Goal: Task Accomplishment & Management: Use online tool/utility

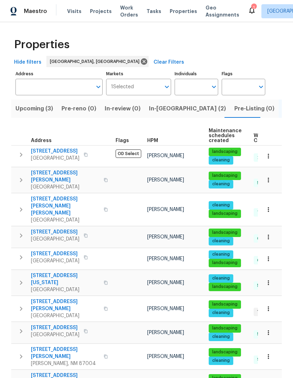
scroll to position [317, 0]
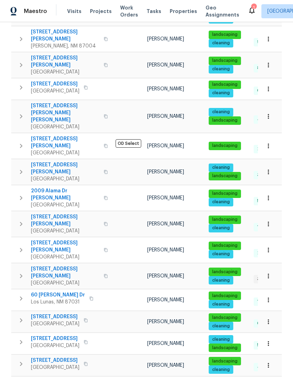
click at [176, 8] on span "Properties" at bounding box center [183, 11] width 27 height 7
click at [175, 14] on span "Properties" at bounding box center [183, 11] width 27 height 7
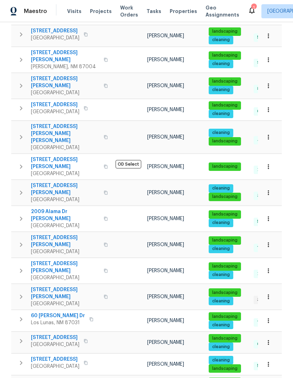
scroll to position [299, 0]
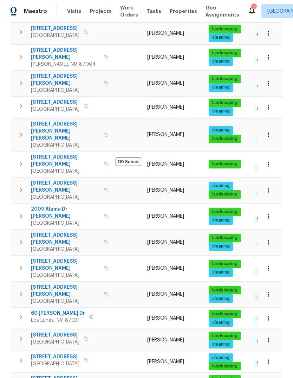
click at [21, 290] on icon "button" at bounding box center [21, 294] width 8 height 8
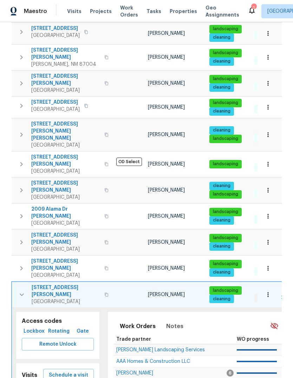
click at [63, 371] on span "Schedule a visit" at bounding box center [68, 375] width 39 height 9
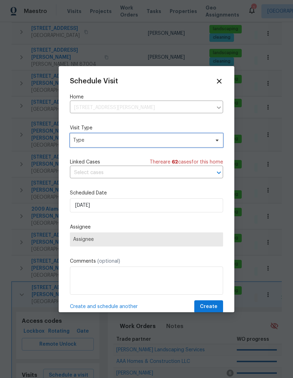
click at [85, 143] on span "Type" at bounding box center [141, 140] width 137 height 7
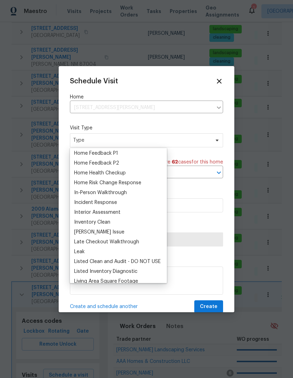
scroll to position [228, 0]
click at [86, 172] on div "Home Health Checkup" at bounding box center [100, 172] width 52 height 7
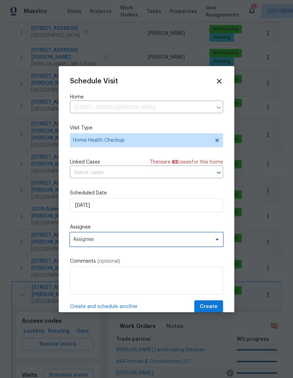
click at [77, 242] on span "Assignee" at bounding box center [142, 239] width 138 height 6
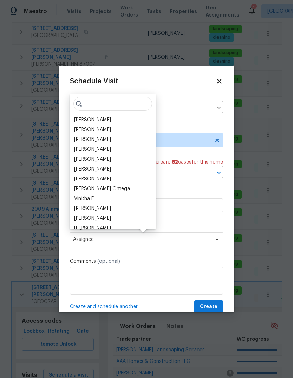
click at [80, 120] on div "[PERSON_NAME]" at bounding box center [92, 119] width 37 height 7
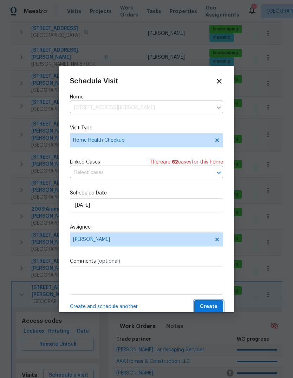
click at [209, 309] on span "Create" at bounding box center [209, 306] width 18 height 9
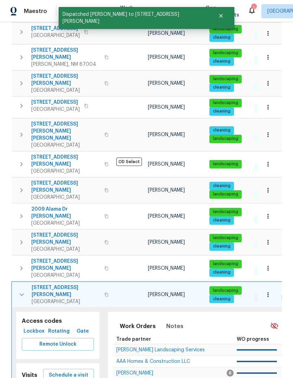
click at [20, 293] on icon "button" at bounding box center [22, 294] width 4 height 2
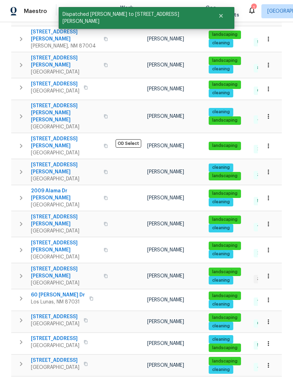
scroll to position [26, 0]
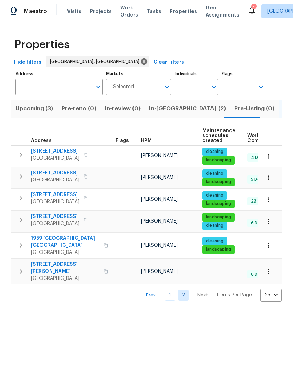
click at [22, 154] on icon "button" at bounding box center [21, 155] width 2 height 4
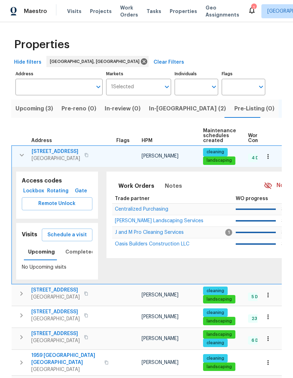
click at [63, 234] on span "Schedule a visit" at bounding box center [66, 235] width 39 height 9
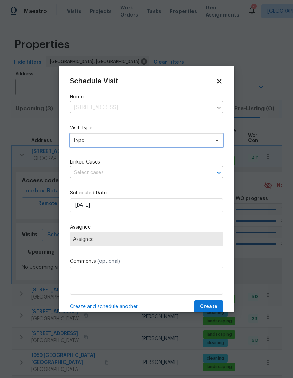
click at [81, 141] on span "Type" at bounding box center [141, 140] width 137 height 7
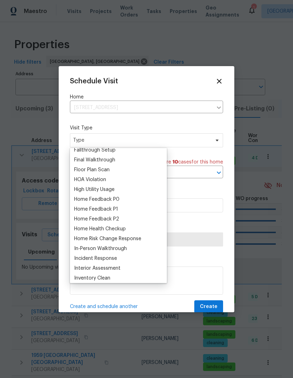
scroll to position [172, 0]
click at [87, 227] on div "Home Health Checkup" at bounding box center [100, 228] width 52 height 7
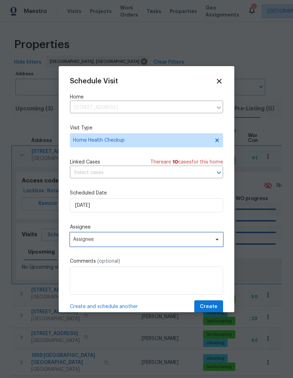
click at [78, 240] on span "Assignee" at bounding box center [142, 239] width 138 height 6
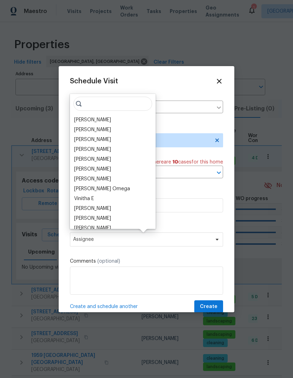
click at [80, 119] on div "[PERSON_NAME]" at bounding box center [92, 119] width 37 height 7
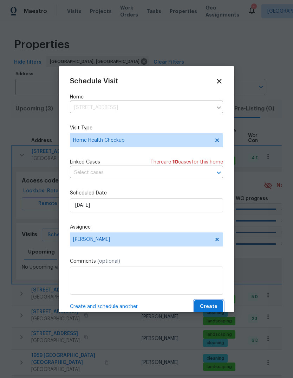
click at [212, 308] on span "Create" at bounding box center [209, 306] width 18 height 9
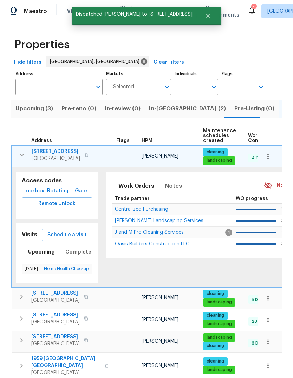
click at [22, 154] on icon "button" at bounding box center [22, 155] width 8 height 8
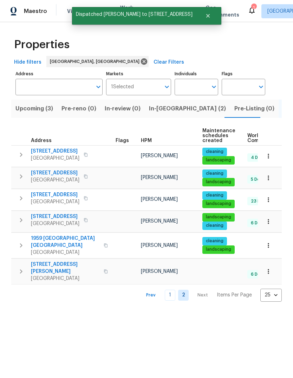
click at [172, 290] on link "1" at bounding box center [170, 295] width 11 height 11
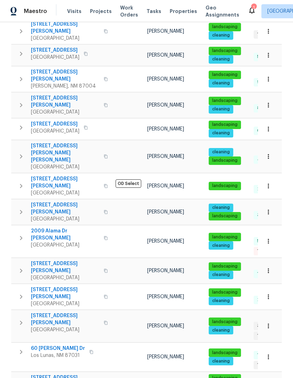
scroll to position [278, 0]
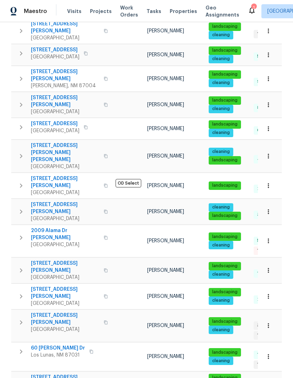
click at [17, 286] on button "button" at bounding box center [21, 296] width 14 height 21
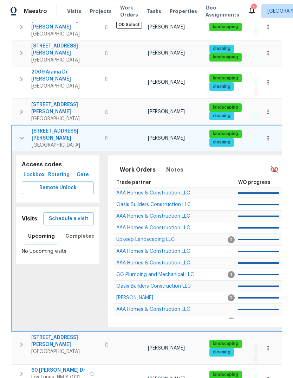
scroll to position [437, 0]
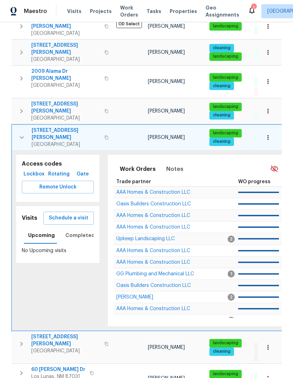
click at [68, 214] on span "Schedule a visit" at bounding box center [68, 218] width 39 height 9
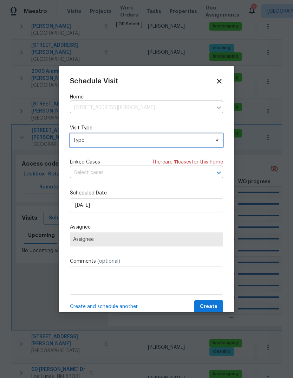
click at [77, 139] on span "Type" at bounding box center [141, 140] width 137 height 7
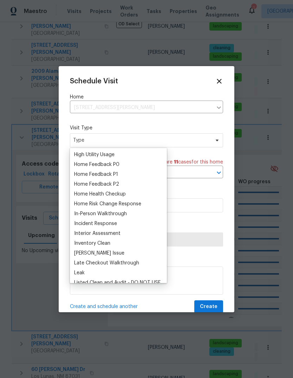
scroll to position [207, 0]
click at [82, 190] on div "Home Health Checkup" at bounding box center [100, 193] width 52 height 7
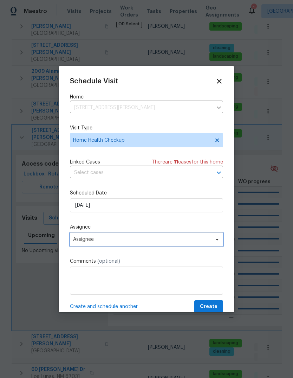
click at [78, 239] on span "Assignee" at bounding box center [142, 239] width 138 height 6
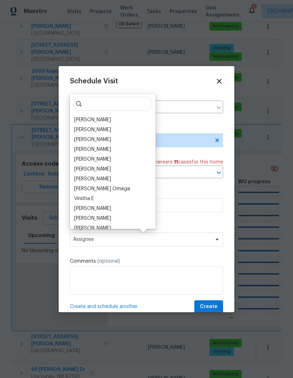
click at [82, 118] on div "[PERSON_NAME]" at bounding box center [92, 119] width 37 height 7
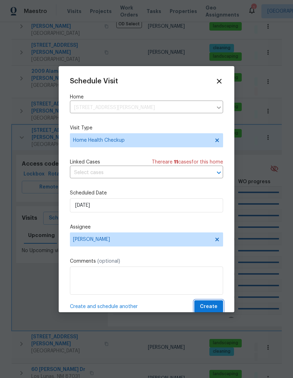
click at [213, 306] on span "Create" at bounding box center [209, 306] width 18 height 9
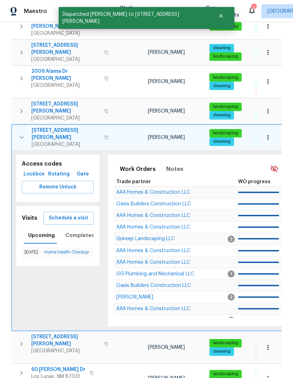
click at [24, 133] on icon "button" at bounding box center [22, 137] width 8 height 8
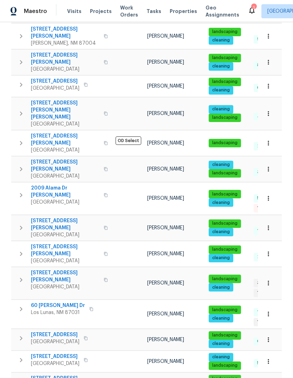
scroll to position [26, 0]
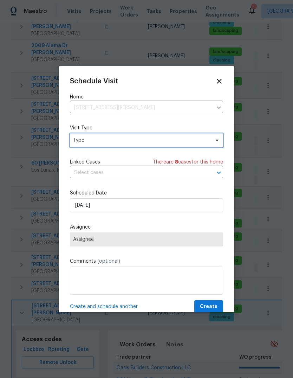
click at [80, 141] on span "Type" at bounding box center [141, 140] width 137 height 7
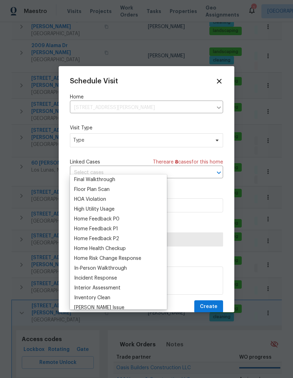
scroll to position [179, 0]
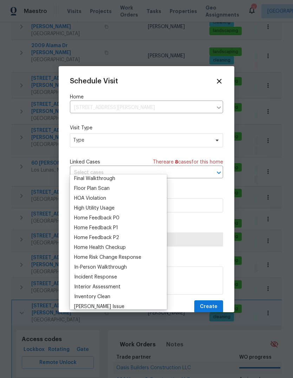
click at [89, 244] on div "Home Health Checkup" at bounding box center [100, 247] width 52 height 7
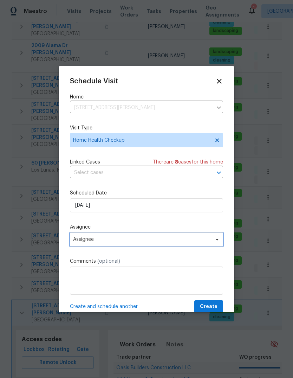
click at [80, 239] on span "Assignee" at bounding box center [142, 239] width 138 height 6
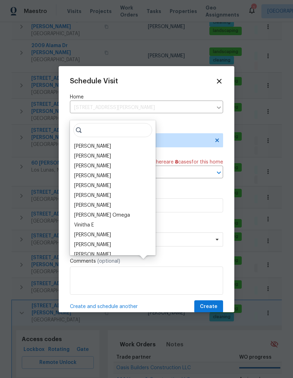
click at [80, 143] on div "[PERSON_NAME]" at bounding box center [92, 146] width 37 height 7
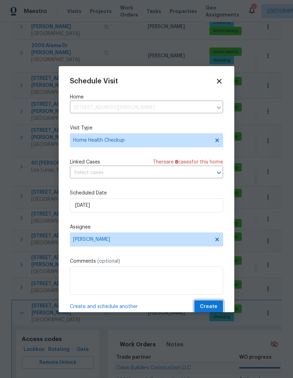
click at [210, 308] on span "Create" at bounding box center [209, 306] width 18 height 9
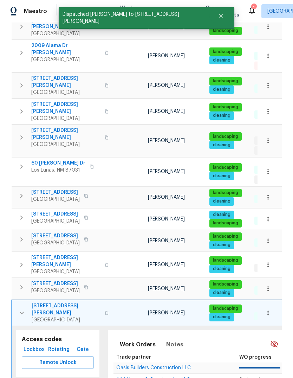
click at [24, 309] on icon "button" at bounding box center [22, 313] width 8 height 8
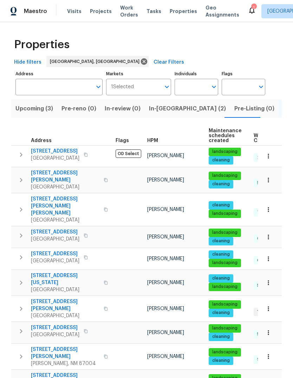
scroll to position [0, 0]
click at [269, 153] on icon "button" at bounding box center [268, 156] width 7 height 7
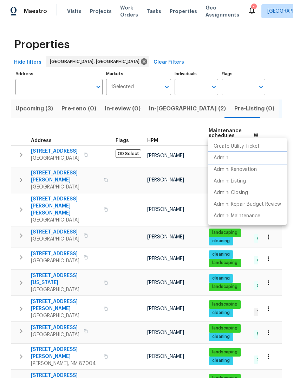
click at [222, 159] on p "Admin" at bounding box center [221, 157] width 15 height 7
click at [170, 11] on div at bounding box center [146, 189] width 293 height 378
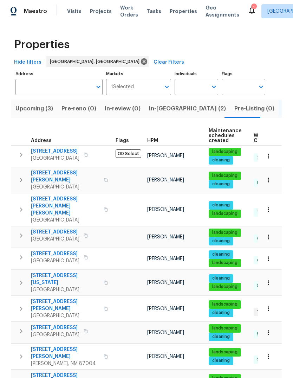
click at [161, 108] on span "In-reno (2)" at bounding box center [187, 109] width 77 height 10
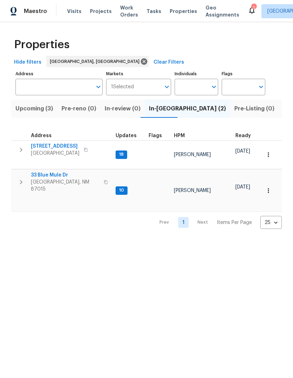
click at [49, 171] on span "33 Blue Mule Dr" at bounding box center [65, 174] width 69 height 7
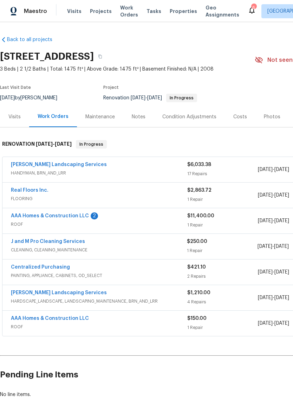
click at [26, 162] on link "[PERSON_NAME] Landscaping Services" at bounding box center [59, 164] width 96 height 5
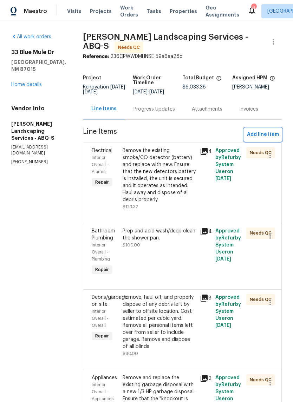
click at [266, 138] on span "Add line item" at bounding box center [263, 134] width 32 height 9
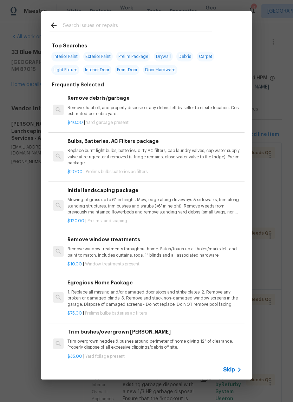
click at [77, 25] on input "text" at bounding box center [137, 26] width 149 height 11
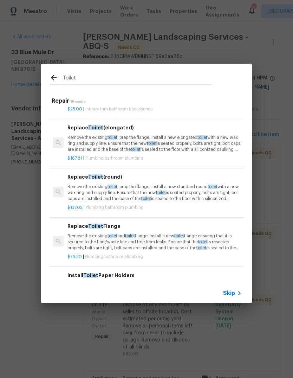
scroll to position [157, 0]
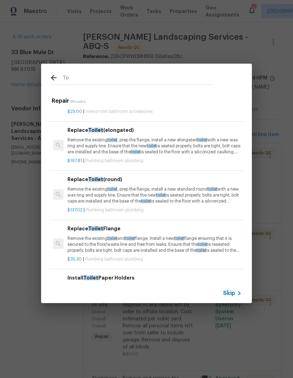
type input "T"
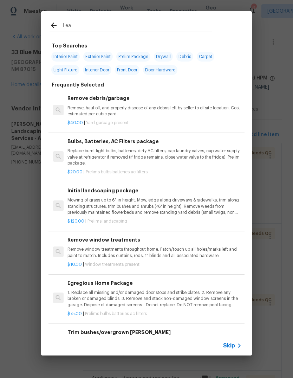
type input "Leak"
